Goal: Task Accomplishment & Management: Use online tool/utility

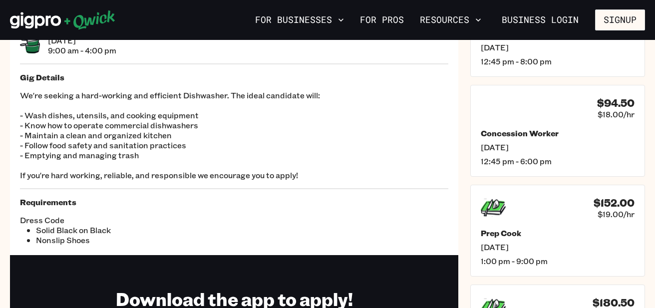
scroll to position [100, 0]
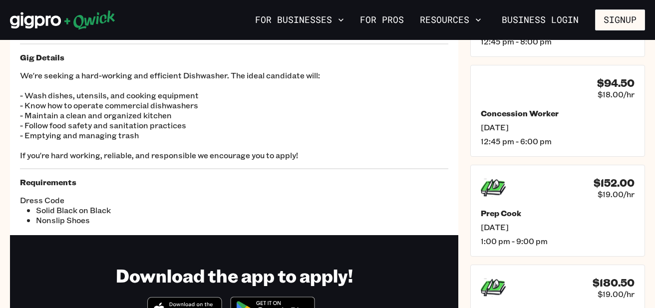
click at [391, 105] on p "We're seeking a hard-working and efficient Dishwasher. The ideal candidate will…" at bounding box center [234, 115] width 428 height 90
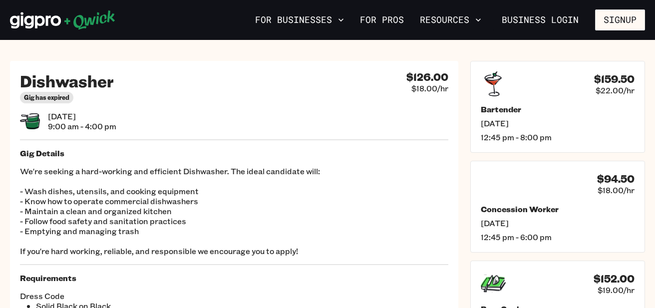
scroll to position [0, 0]
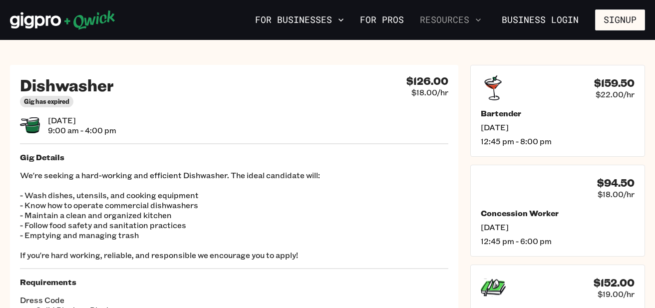
click at [475, 18] on icon "button" at bounding box center [478, 20] width 10 height 10
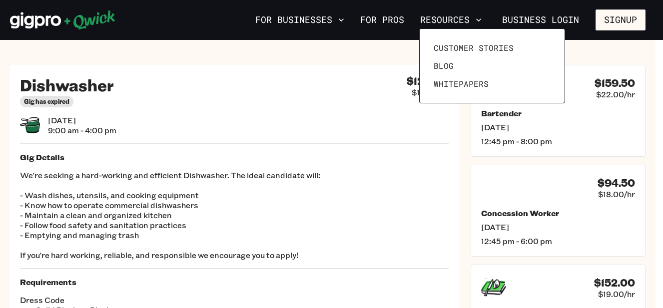
click at [388, 22] on div at bounding box center [331, 154] width 663 height 308
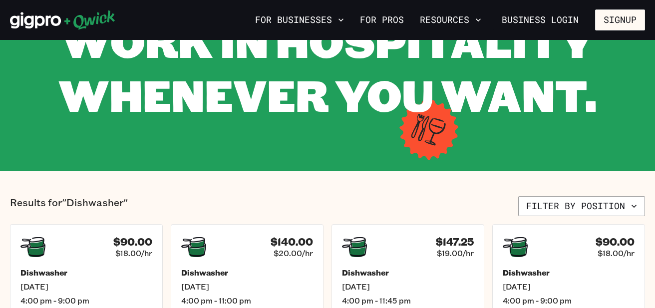
click at [417, 203] on div "Results for "Dishwasher" Filter by position" at bounding box center [327, 206] width 635 height 20
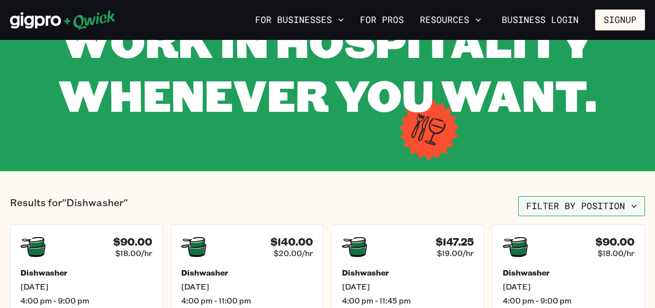
click at [584, 207] on button "Filter by position" at bounding box center [581, 206] width 127 height 20
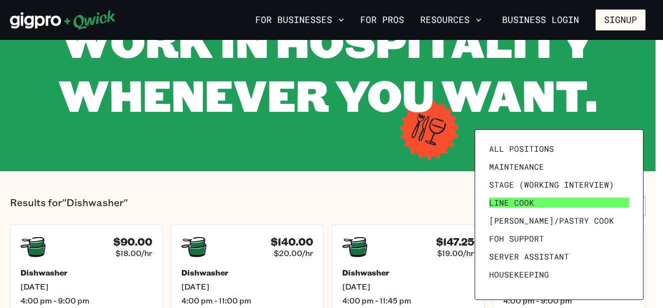
click at [519, 198] on span "Line Cook" at bounding box center [511, 203] width 45 height 10
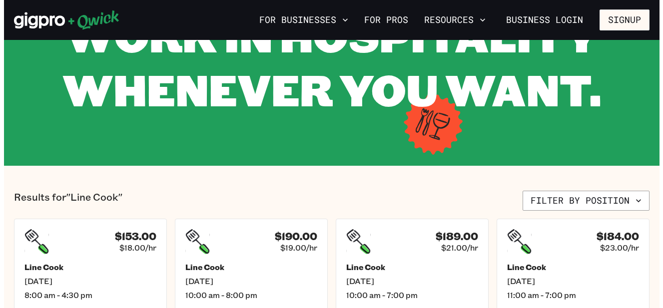
scroll to position [100, 0]
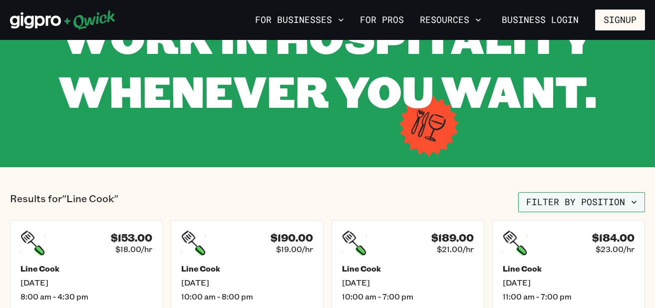
click at [603, 208] on button "Filter by position" at bounding box center [581, 202] width 127 height 20
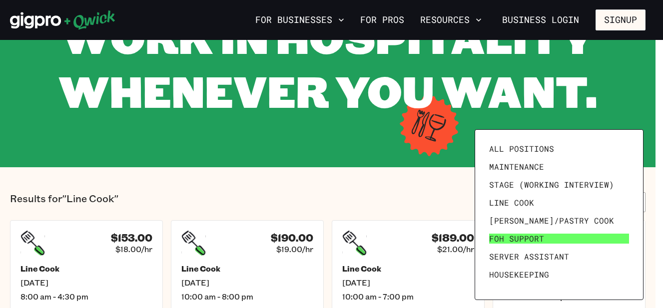
click at [515, 240] on span "FOH Support" at bounding box center [516, 239] width 55 height 10
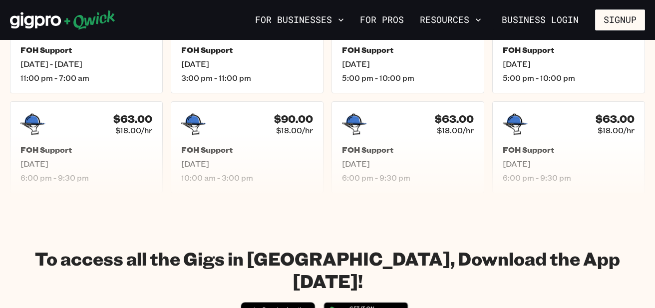
scroll to position [419, 0]
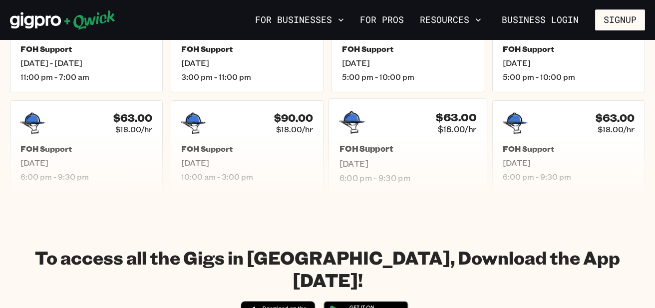
click at [393, 156] on div "FOH Support [DATE] 6:00 pm - 9:30 pm" at bounding box center [408, 163] width 137 height 39
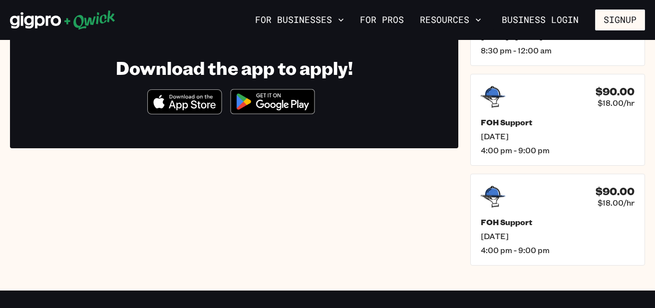
scroll to position [220, 0]
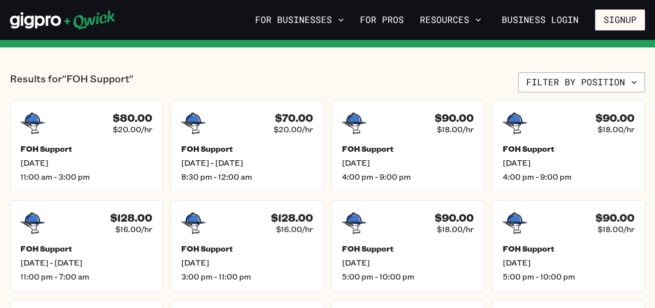
scroll to position [419, 0]
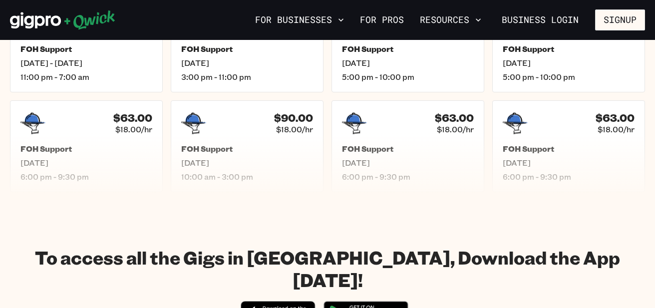
scroll to position [100, 0]
